Goal: Task Accomplishment & Management: Manage account settings

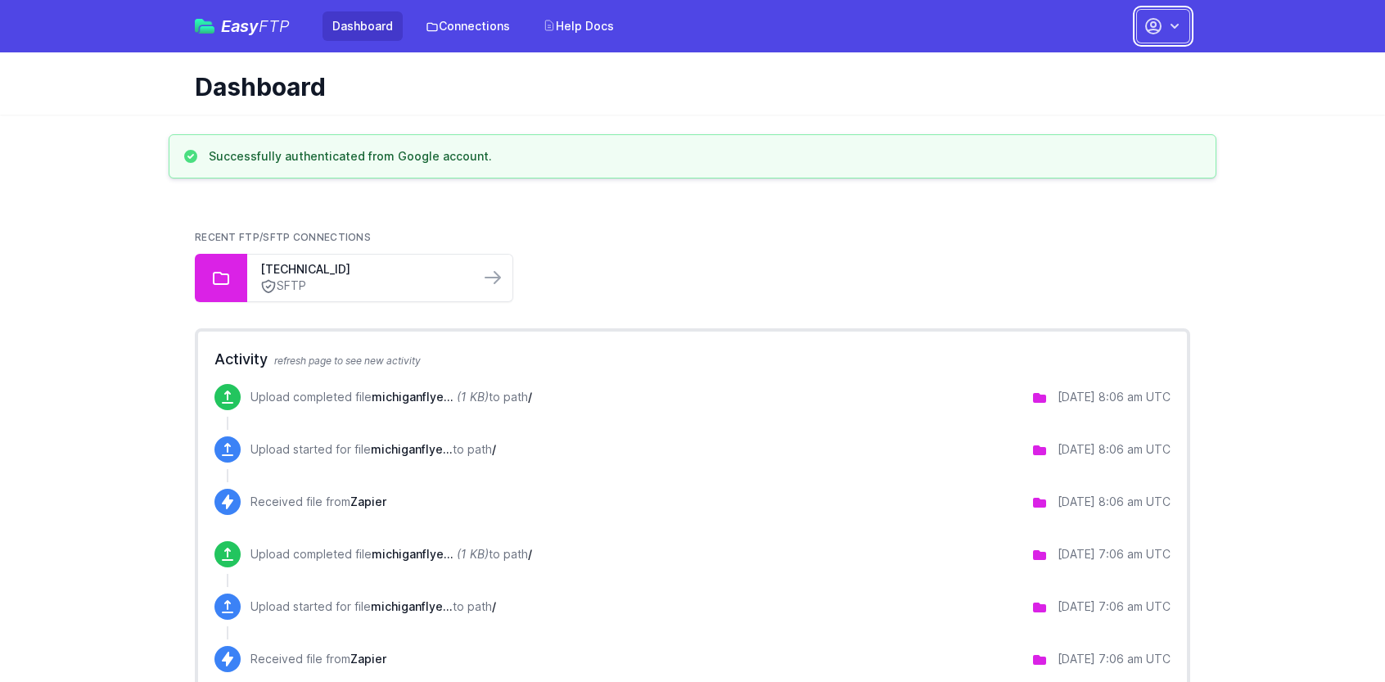
click at [1171, 25] on icon "button" at bounding box center [1174, 26] width 16 height 16
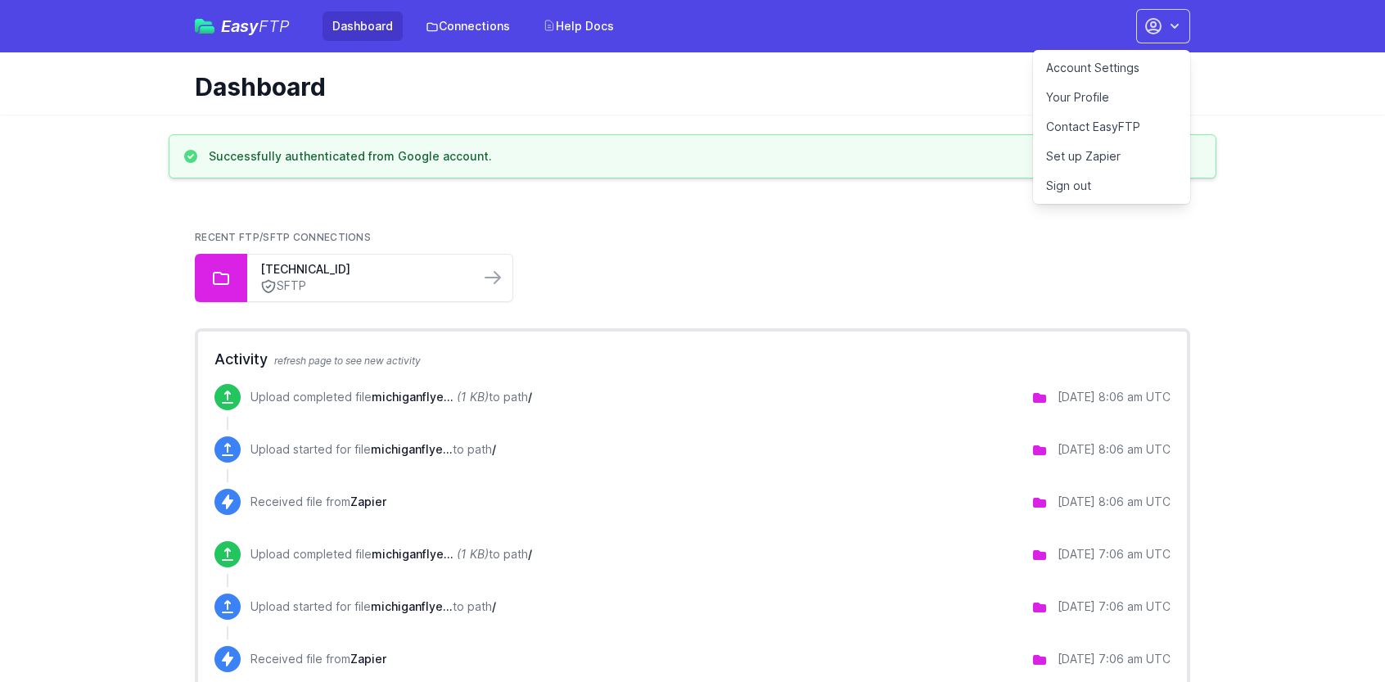
click at [1106, 64] on link "Account Settings" at bounding box center [1111, 67] width 157 height 29
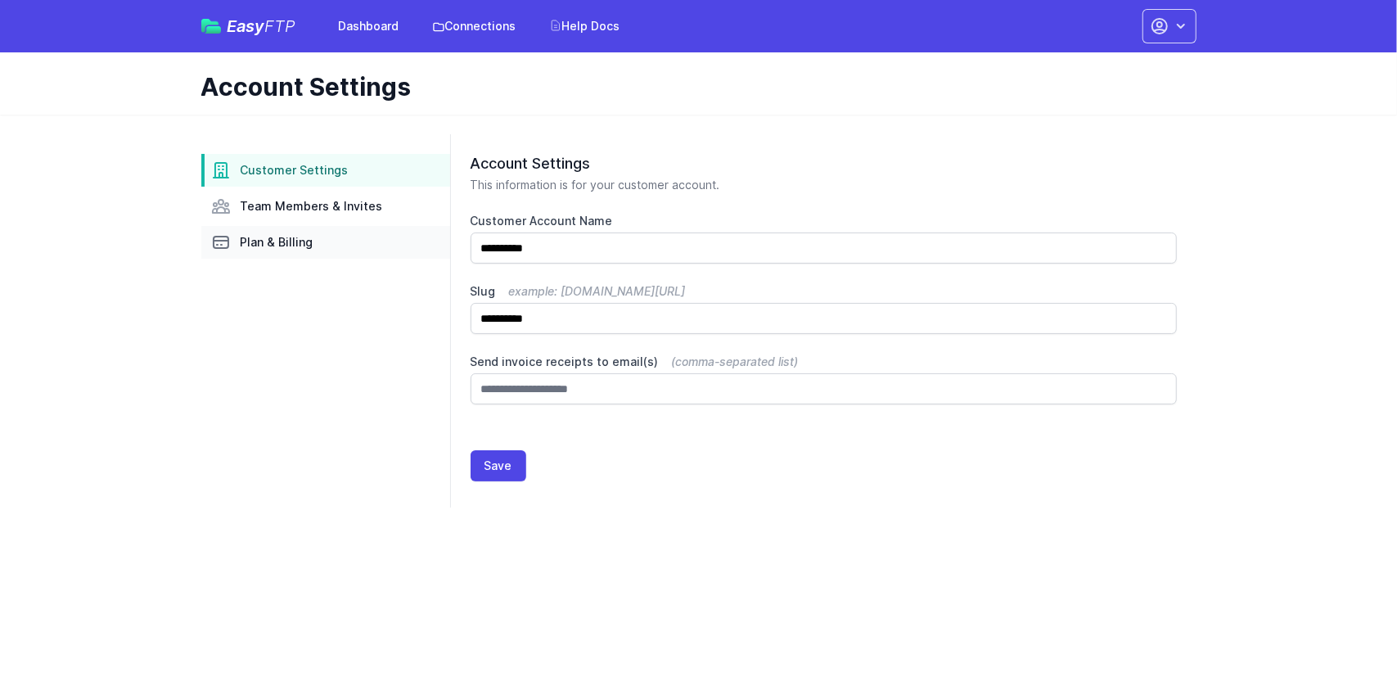
click at [317, 243] on link "Plan & Billing" at bounding box center [325, 242] width 249 height 33
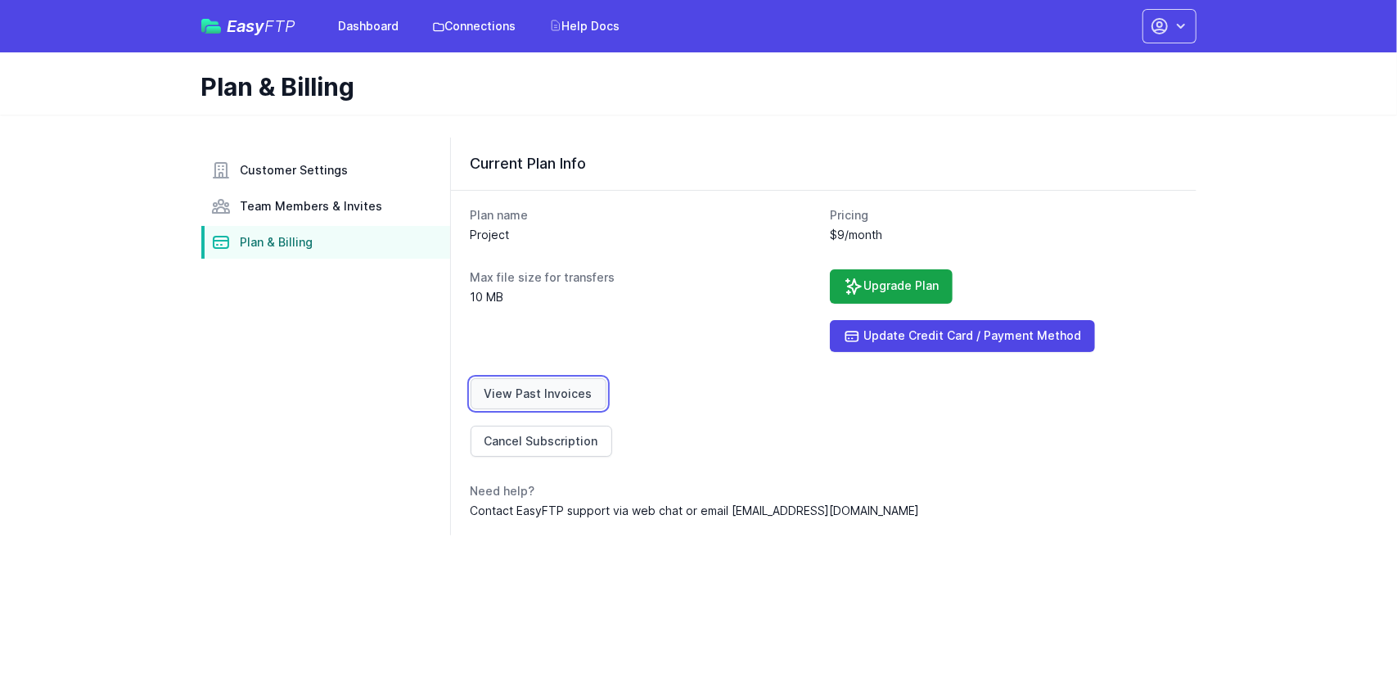
click at [565, 398] on link "View Past Invoices" at bounding box center [539, 393] width 136 height 31
